Goal: Task Accomplishment & Management: Use online tool/utility

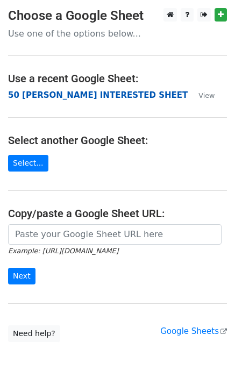
click at [83, 98] on strong "50 [PERSON_NAME] INTERESTED SHEET" at bounding box center [98, 95] width 180 height 10
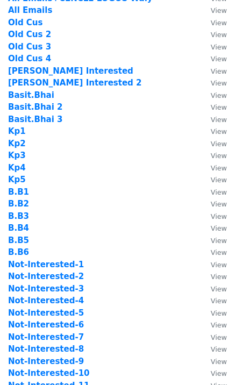
scroll to position [144, 0]
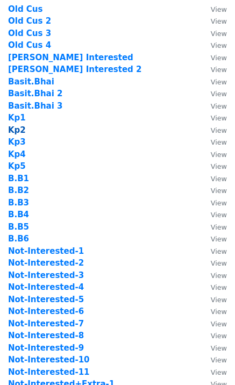
click at [19, 131] on strong "Kp2" at bounding box center [17, 130] width 18 height 10
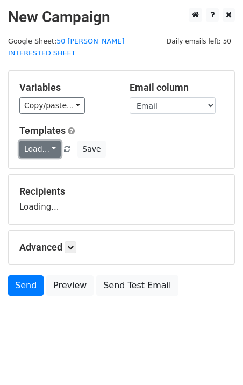
click at [44, 141] on link "Load..." at bounding box center [39, 149] width 41 height 17
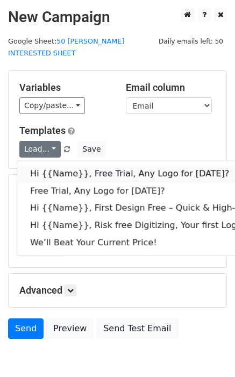
click at [79, 165] on link "Hi {{Name}}, Free Trial, Any Logo for today?" at bounding box center [171, 173] width 309 height 17
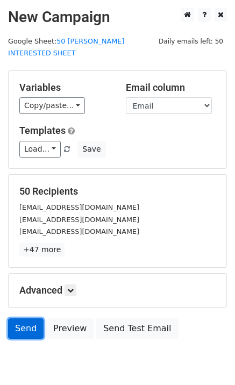
click at [24, 318] on link "Send" at bounding box center [26, 328] width 36 height 20
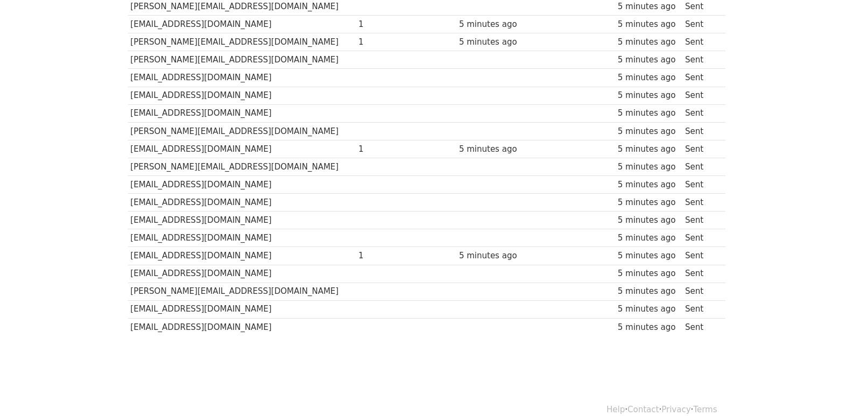
scroll to position [749, 0]
